Goal: Transaction & Acquisition: Purchase product/service

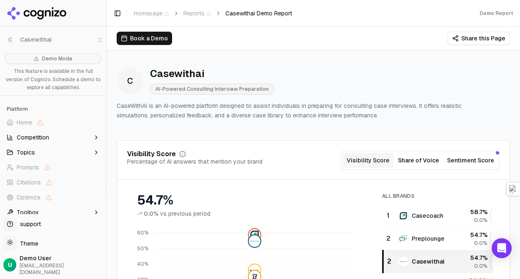
scroll to position [16, 0]
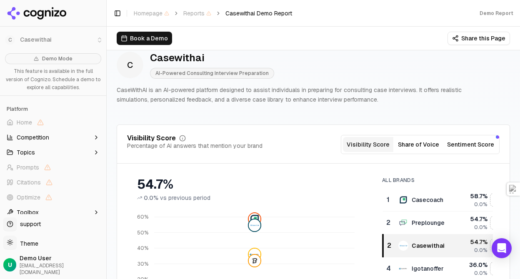
click at [419, 148] on button "Share of Voice" at bounding box center [419, 144] width 50 height 15
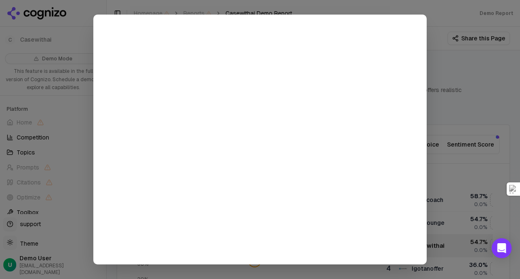
click at [445, 121] on div at bounding box center [260, 139] width 520 height 279
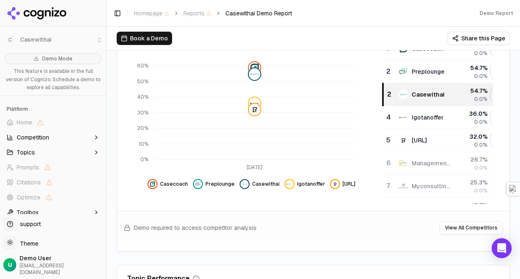
scroll to position [0, 0]
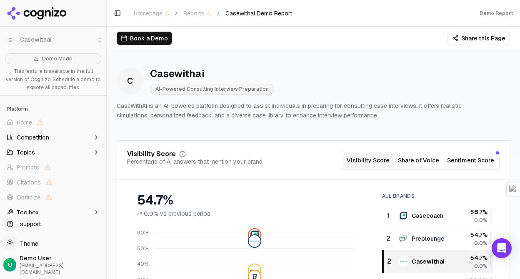
click at [28, 153] on span "Topics" at bounding box center [26, 152] width 18 height 8
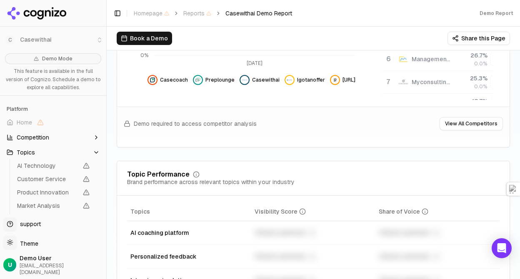
scroll to position [10, 0]
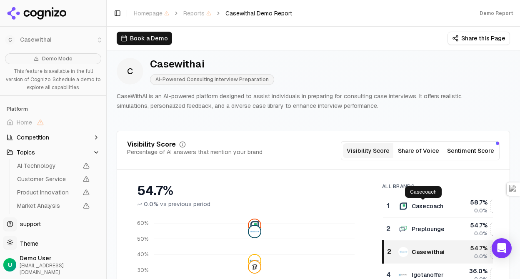
click at [414, 155] on button "Share of Voice" at bounding box center [419, 150] width 50 height 15
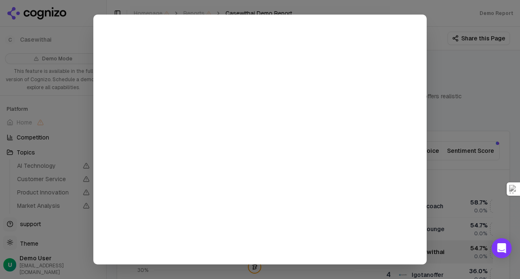
click at [460, 131] on div at bounding box center [260, 139] width 520 height 279
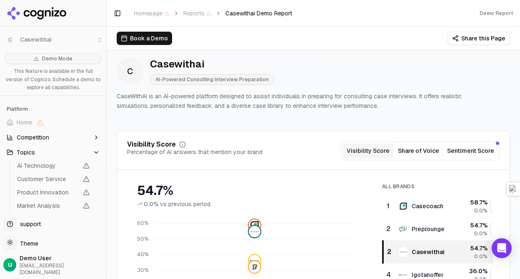
click at [468, 153] on button "Sentiment Score" at bounding box center [471, 150] width 54 height 15
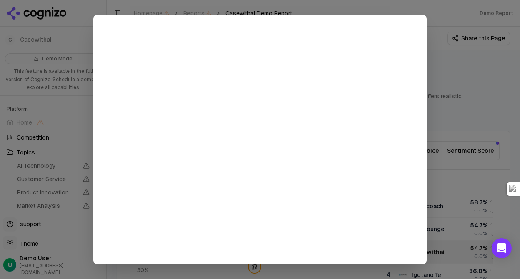
click at [460, 99] on div at bounding box center [260, 139] width 520 height 279
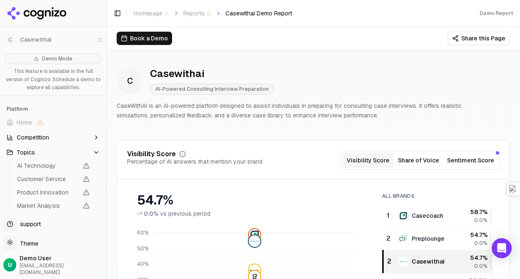
scroll to position [134, 0]
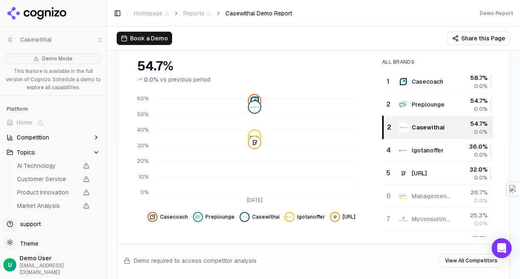
click at [162, 41] on button "Book a Demo" at bounding box center [144, 38] width 55 height 13
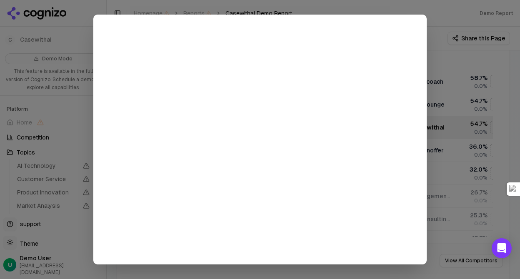
click at [456, 171] on div at bounding box center [260, 139] width 520 height 279
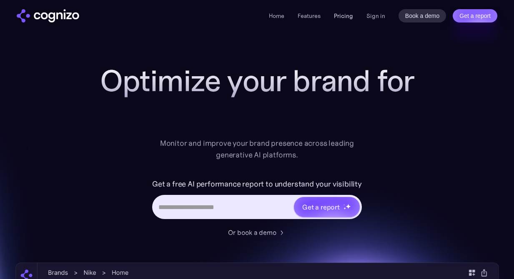
click at [347, 13] on link "Pricing" at bounding box center [343, 16] width 19 height 8
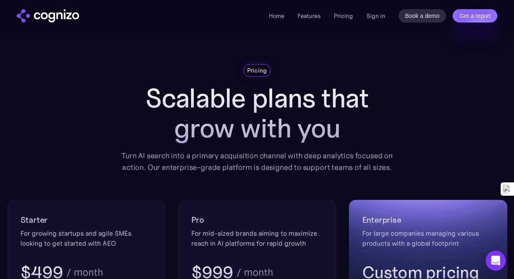
scroll to position [176, 0]
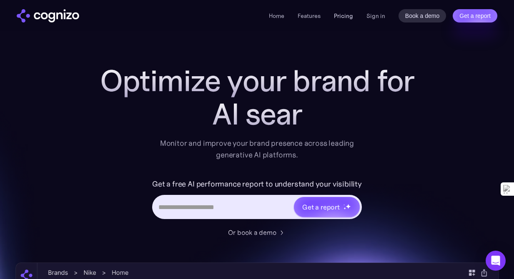
click at [347, 19] on link "Pricing" at bounding box center [343, 16] width 19 height 8
